Goal: Task Accomplishment & Management: Manage account settings

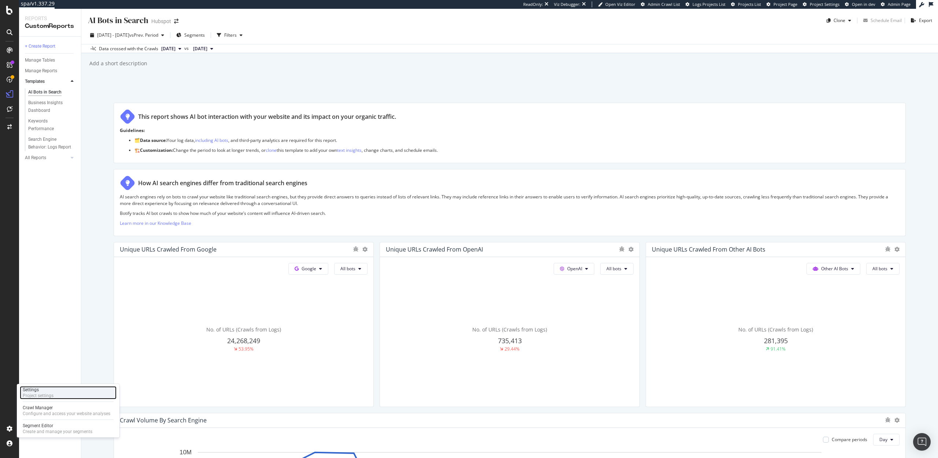
click at [41, 391] on div "Settings" at bounding box center [38, 390] width 31 height 6
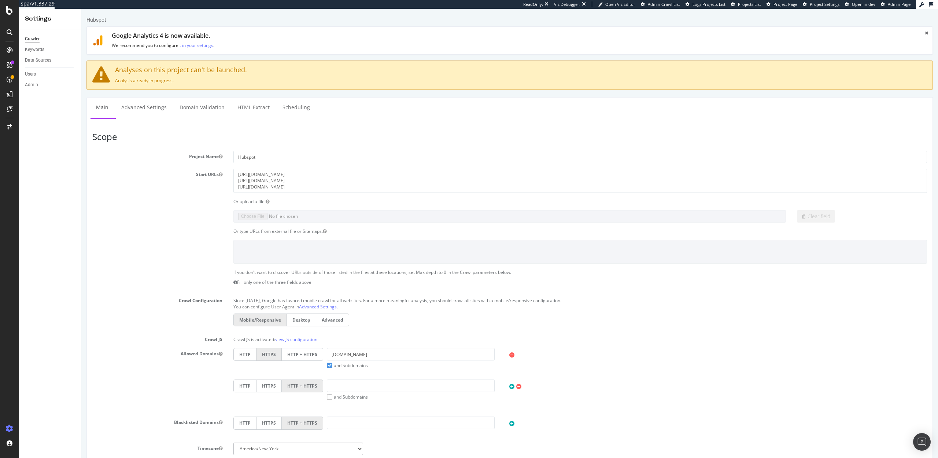
click at [150, 119] on div "Scope Project Name Hubspot Start URLs [URL][DOMAIN_NAME] [URL][DOMAIN_NAME] [UR…" at bounding box center [510, 395] width 847 height 553
click at [147, 112] on link "Advanced Settings" at bounding box center [144, 107] width 56 height 20
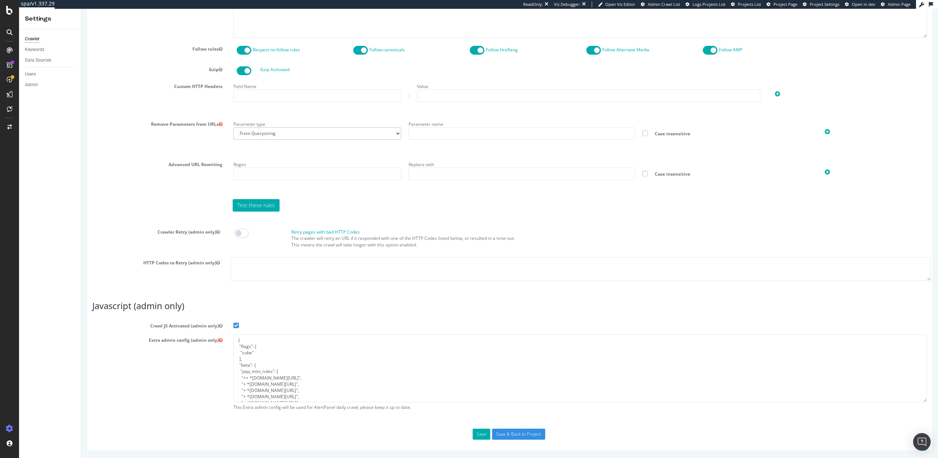
scroll to position [138, 0]
click at [237, 397] on textarea "{ "flags": [ "cube" ], "beta": { "pap_mini_rules": [ "++ *[DOMAIN_NAME][URL]", …" at bounding box center [580, 368] width 694 height 68
paste textarea ", "ftl": { "websiteID": " ", "token": " ", "userAgent": "botify-bot-sw-sitecraw…"
click at [271, 348] on textarea "{ "flags": [ "cube" ], "beta": { "pap_mini_rules": [ "++ *[DOMAIN_NAME][URL]", …" at bounding box center [580, 368] width 694 height 68
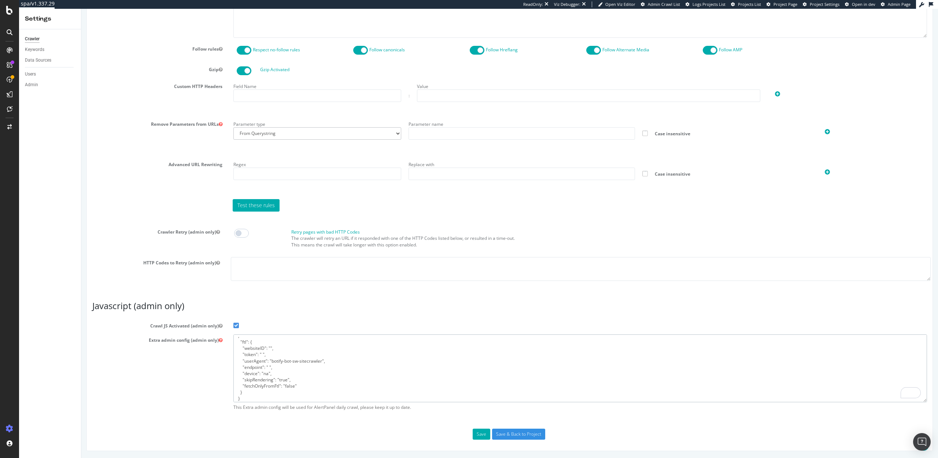
paste textarea "V9WA75"
click at [262, 353] on textarea "{ "flags": [ "cube" ], "beta": { "pap_mini_rules": [ "++ *[DOMAIN_NAME][URL]", …" at bounding box center [580, 368] width 694 height 68
paste textarea "9NN0PdHymzJqrpRH6VJ6C2BMuxuVVXp0"
click at [270, 365] on textarea "{ "flags": [ "cube" ], "beta": { "pap_mini_rules": [ "++ *[DOMAIN_NAME][URL]", …" at bounding box center [580, 368] width 694 height 68
paste textarea "[URL][DOMAIN_NAME]"
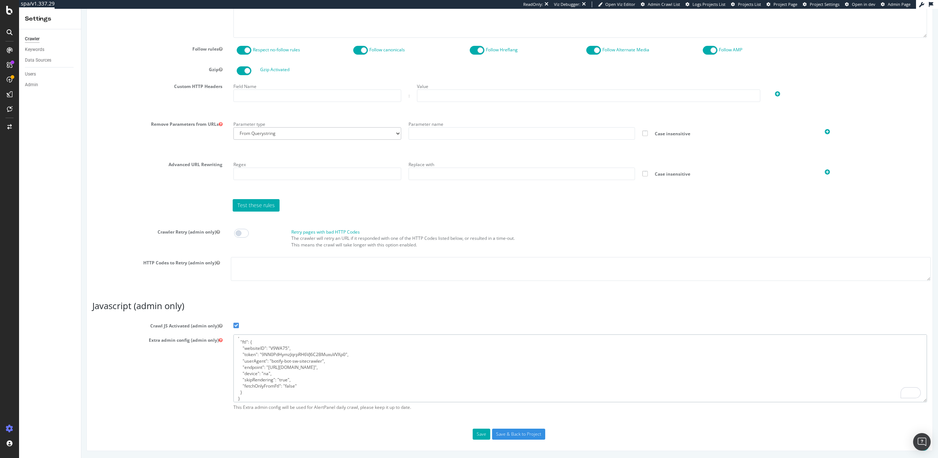
type textarea "{ "flags": [ "cube" ], "beta": { "pap_mini_rules": [ "++ *[DOMAIN_NAME][URL]", …"
click at [479, 433] on button "Save" at bounding box center [482, 433] width 18 height 11
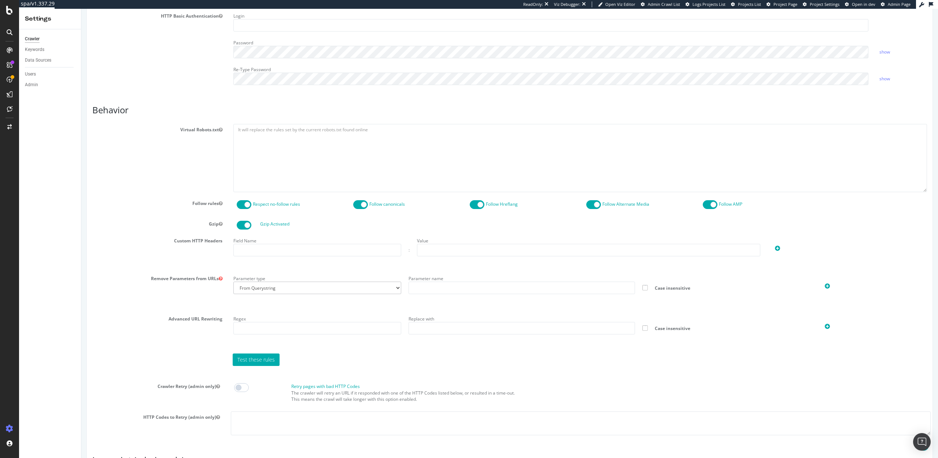
scroll to position [490, 0]
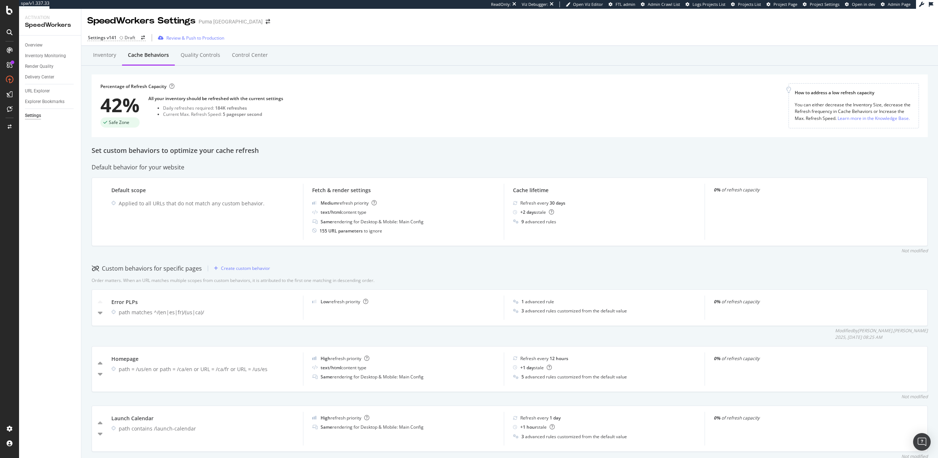
scroll to position [241, 0]
